Goal: Navigation & Orientation: Find specific page/section

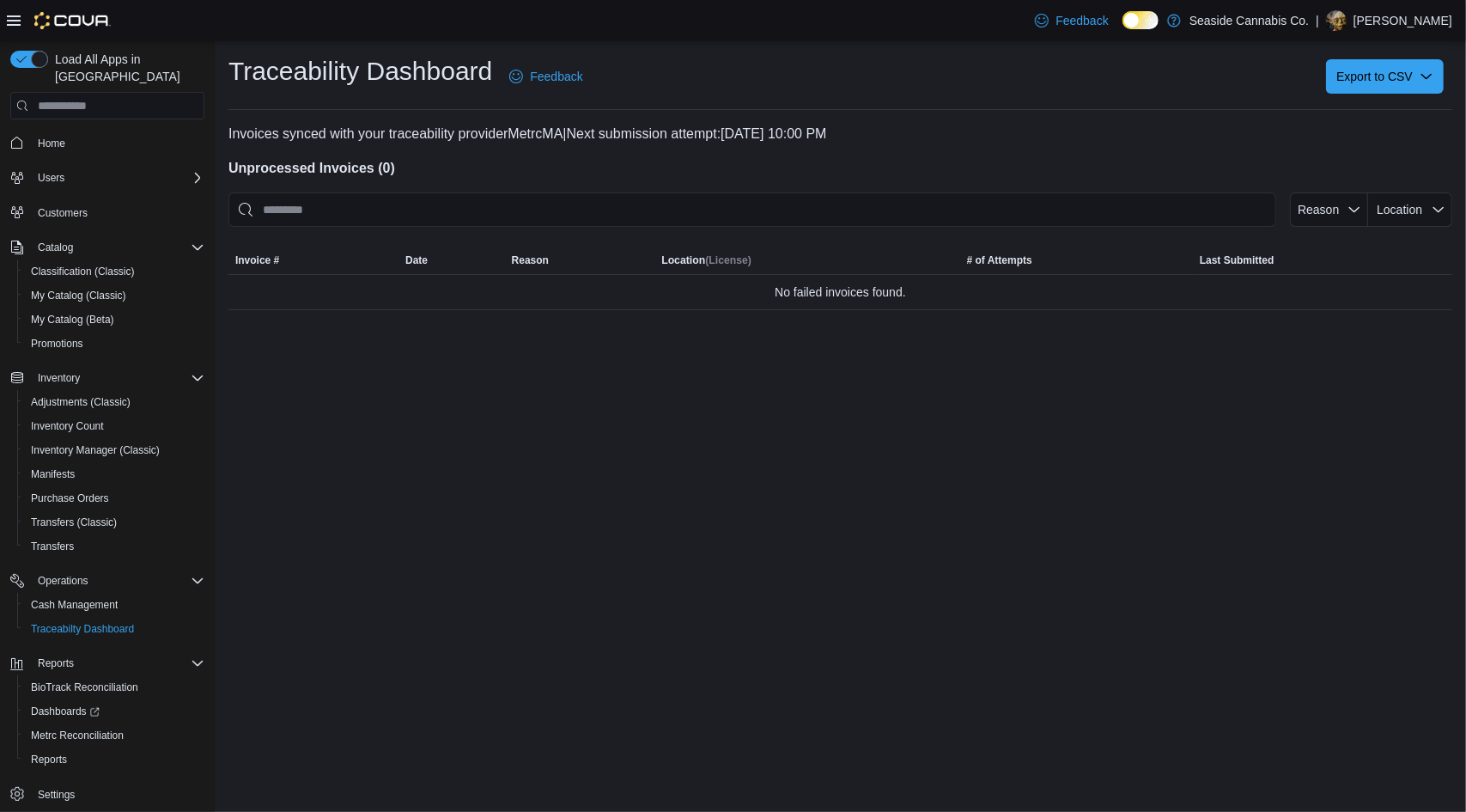
click at [98, 131] on span "Home" at bounding box center [117, 142] width 174 height 22
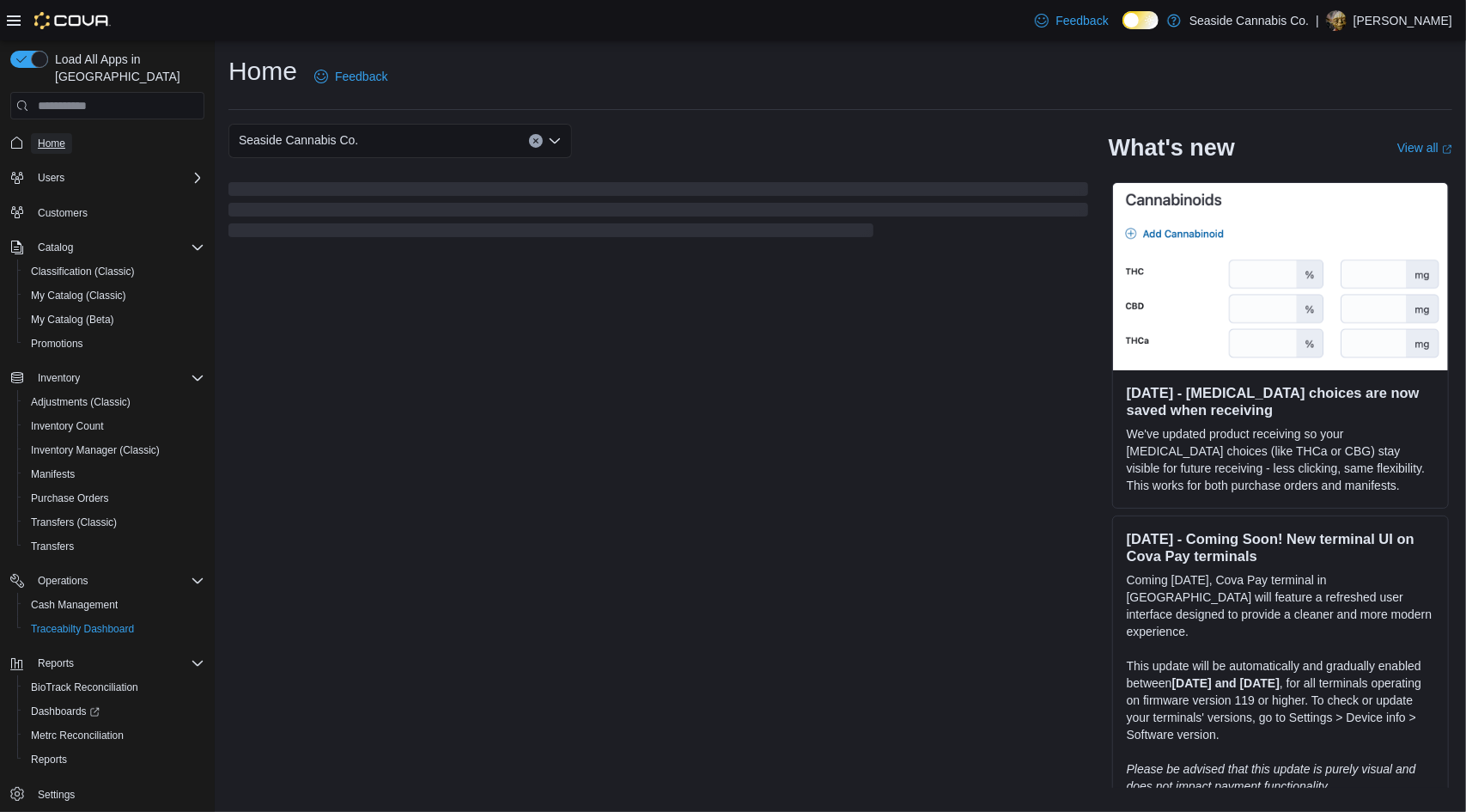
click at [60, 136] on span "Home" at bounding box center [52, 143] width 28 height 14
click at [52, 136] on span "Home" at bounding box center [52, 143] width 28 height 14
